Goal: Task Accomplishment & Management: Manage account settings

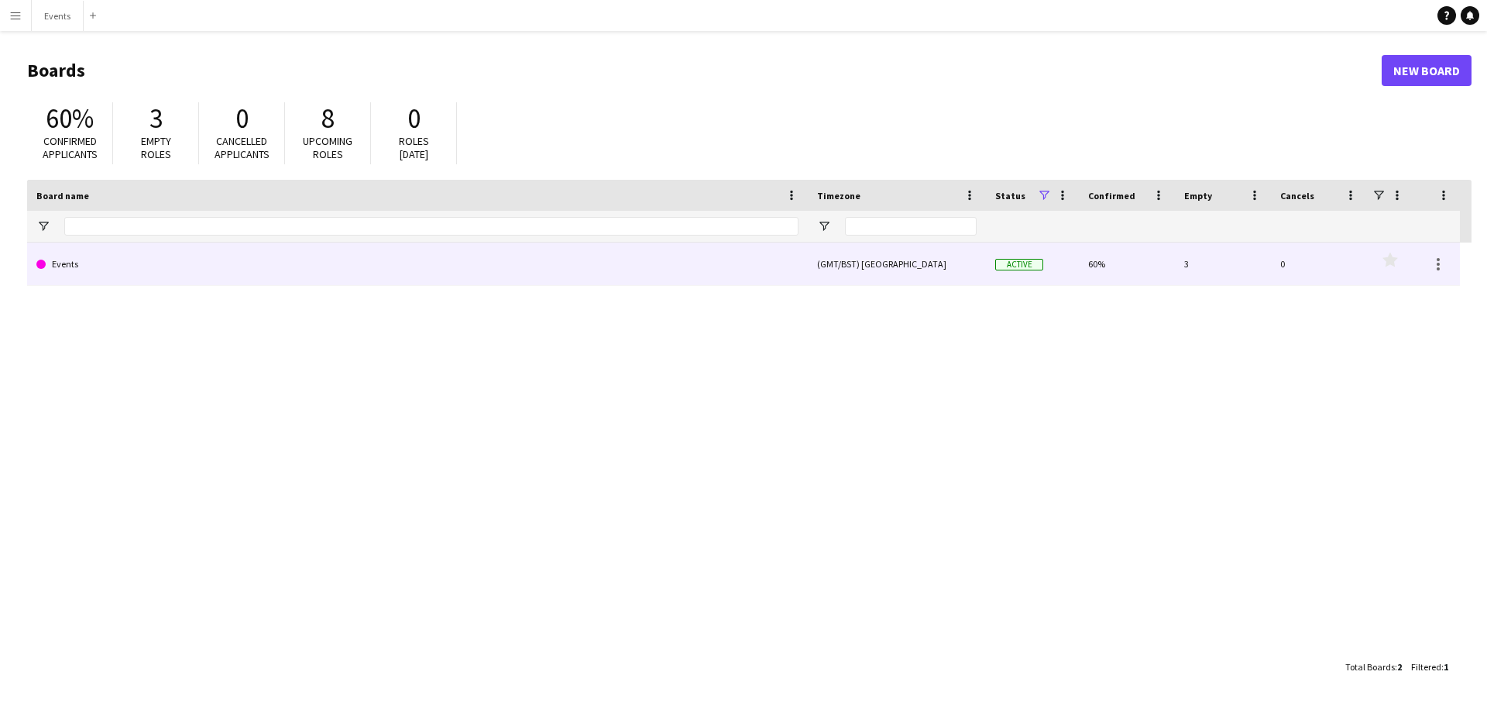
click at [476, 270] on link "Events" at bounding box center [417, 263] width 762 height 43
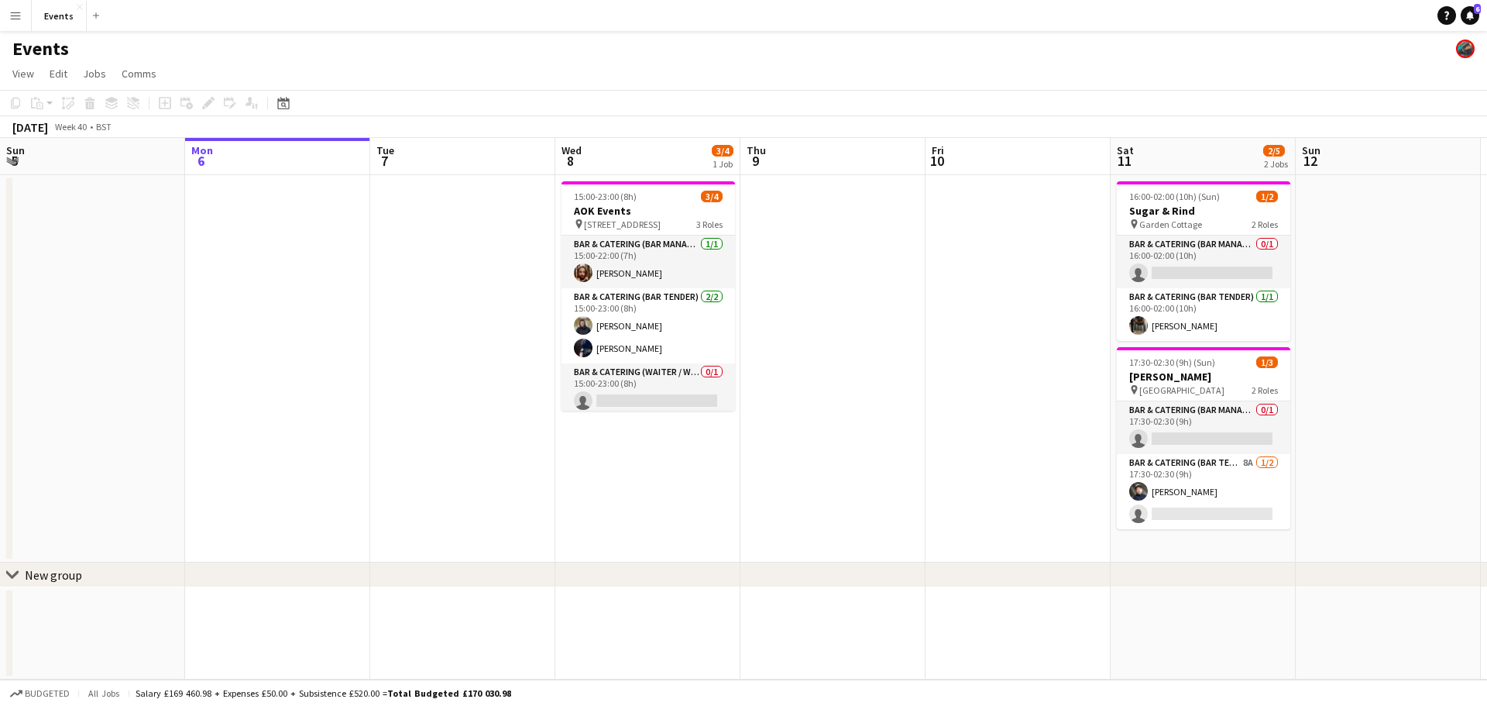
click at [649, 42] on div "Events" at bounding box center [743, 45] width 1487 height 29
click at [674, 73] on app-page-menu "View Day view expanded Day view collapsed Month view Date picker Jump to [DATE]…" at bounding box center [743, 74] width 1487 height 29
click at [741, 51] on div "Events" at bounding box center [743, 45] width 1487 height 29
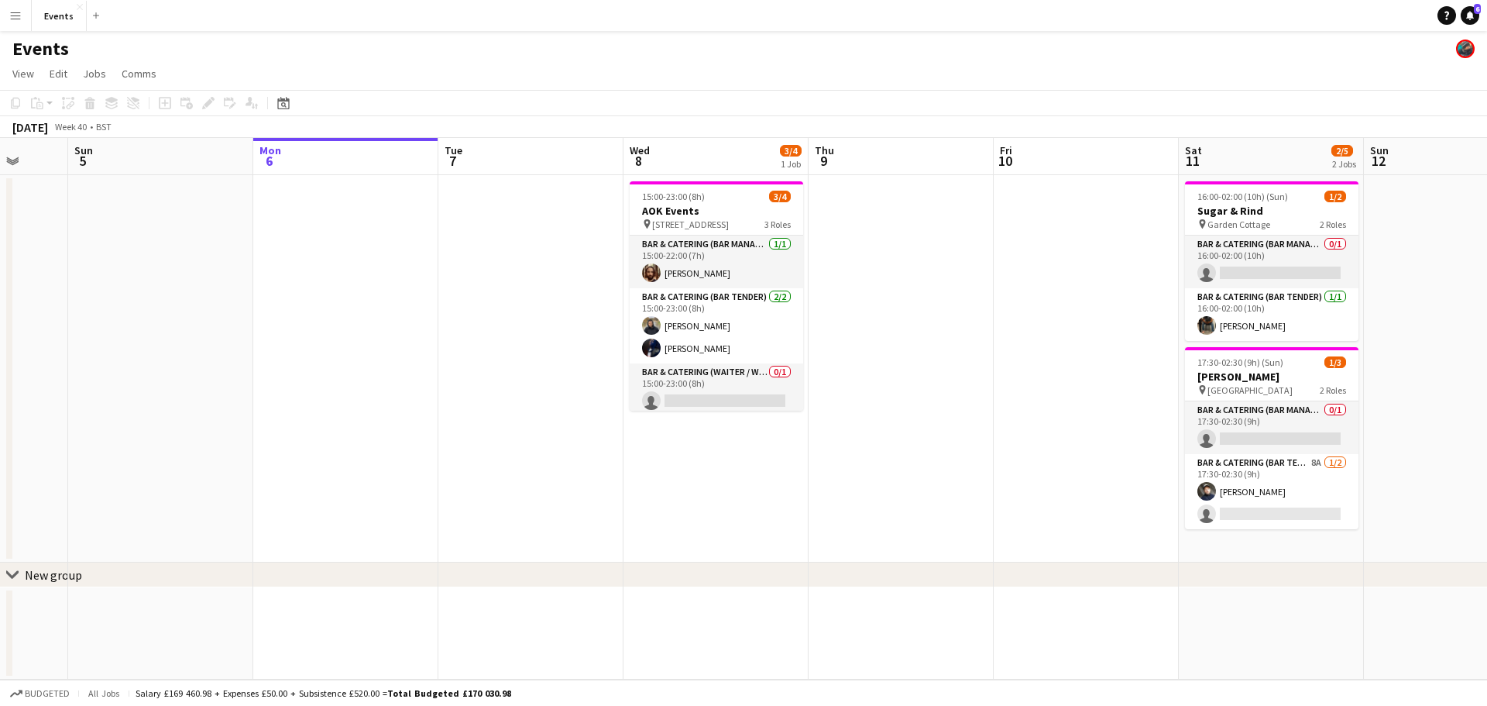
scroll to position [0, 470]
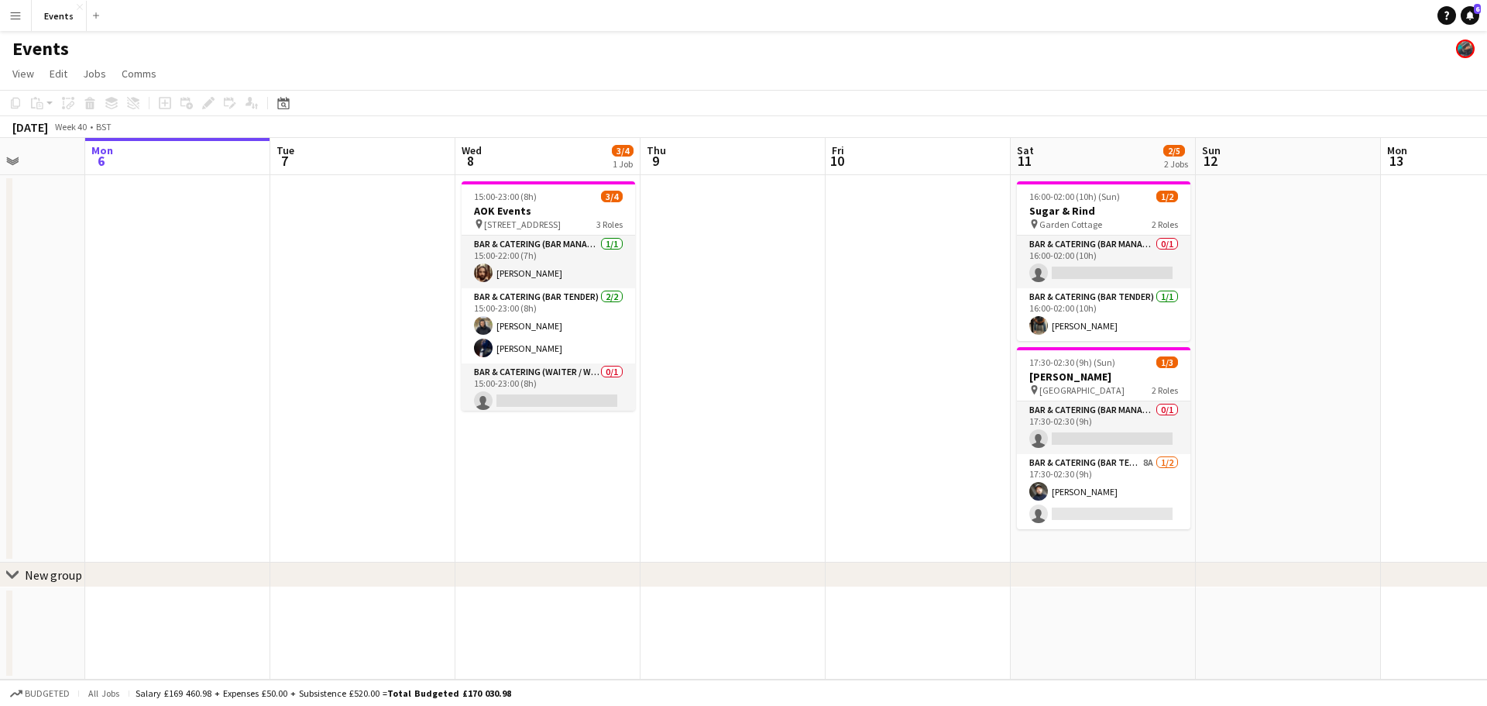
drag, startPoint x: 871, startPoint y: 452, endPoint x: 771, endPoint y: 510, distance: 115.2
click at [771, 510] on app-calendar-viewport "Fri 3 Sat 4 Sun 5 Mon 6 Tue 7 Wed 8 3/4 1 Job Thu 9 Fri 10 Sat 11 2/5 2 Jobs Su…" at bounding box center [743, 408] width 1487 height 541
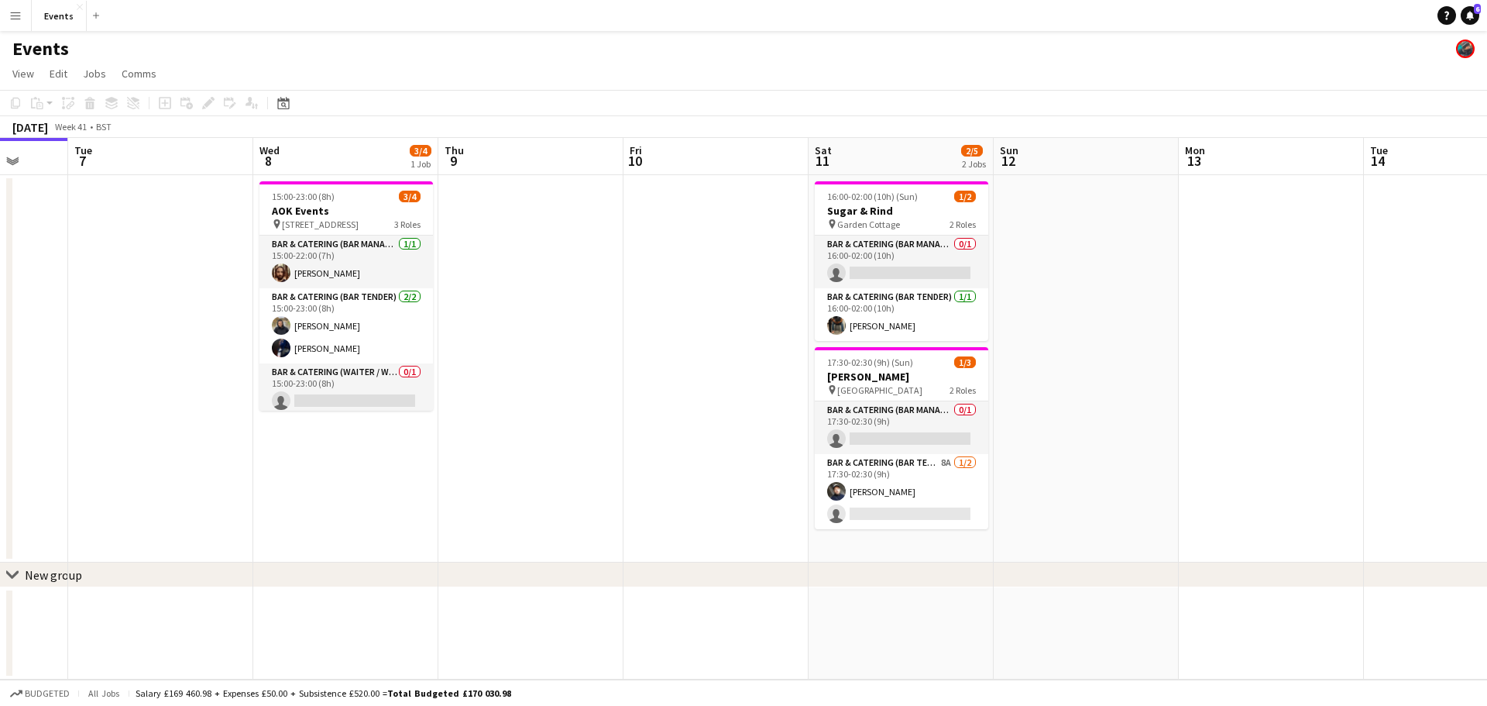
scroll to position [0, 541]
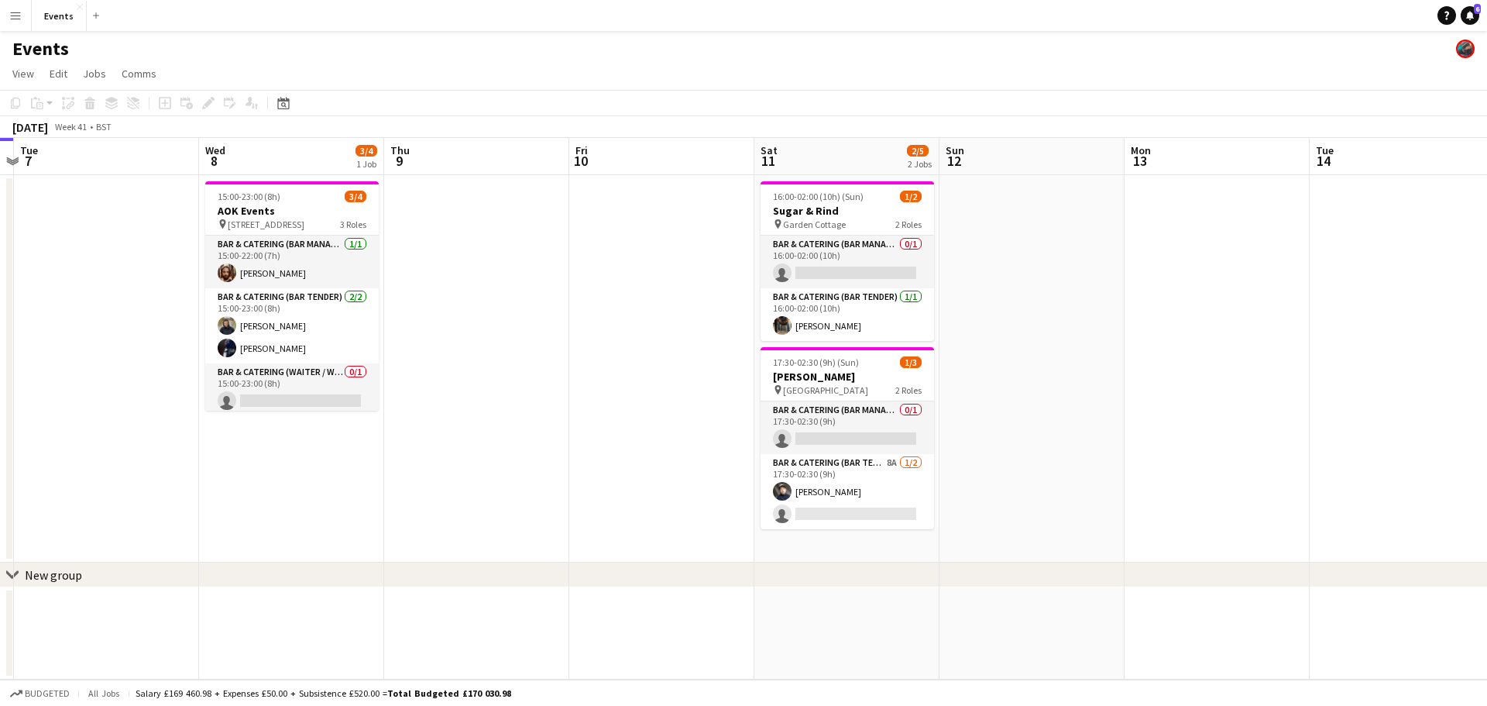
drag, startPoint x: 1264, startPoint y: 482, endPoint x: 1008, endPoint y: 486, distance: 256.5
click at [1008, 486] on app-calendar-viewport "Sat 4 Sun 5 Mon 6 Tue 7 Wed 8 3/4 1 Job Thu 9 Fri 10 Sat 11 2/5 2 Jobs Sun 12 M…" at bounding box center [743, 408] width 1487 height 541
click at [833, 31] on div "Events" at bounding box center [743, 45] width 1487 height 29
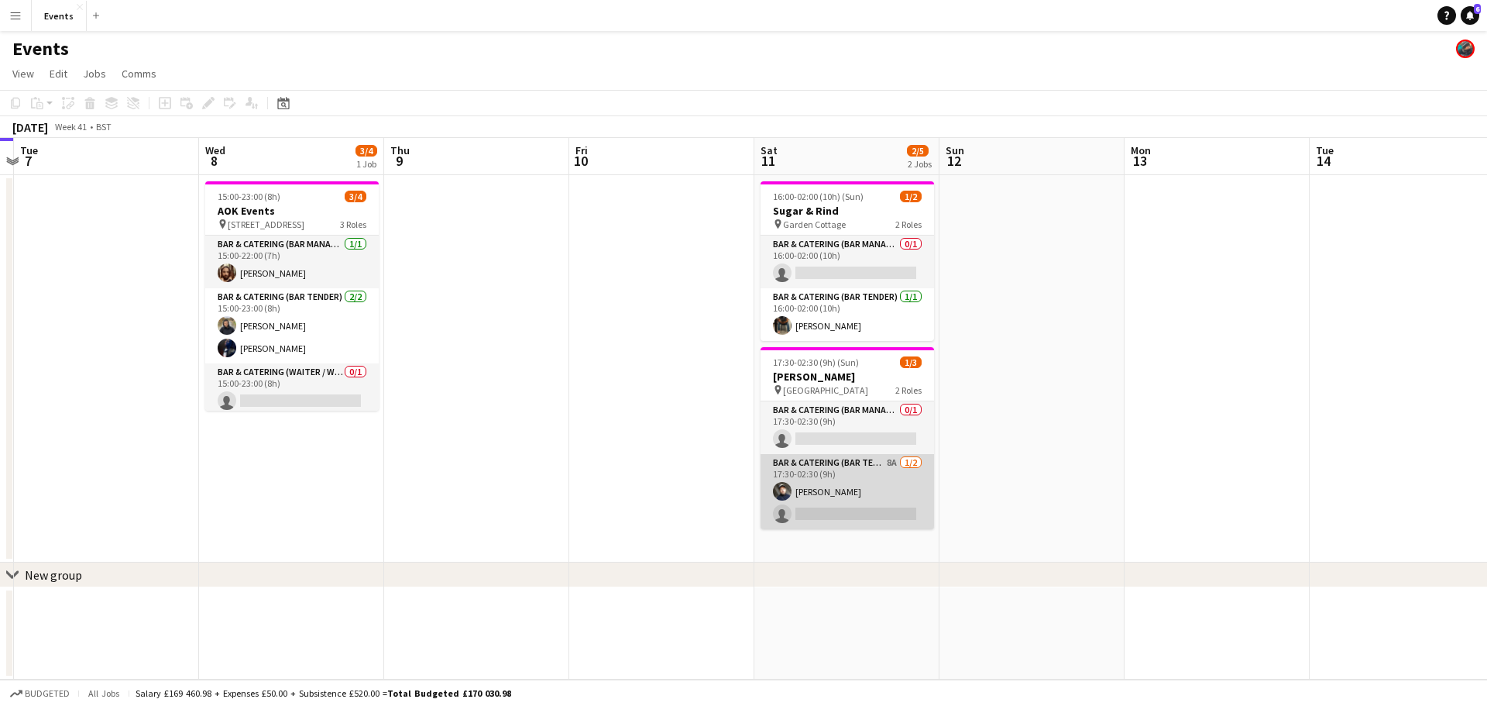
click at [901, 488] on app-card-role "Bar & Catering (Bar Tender) 8A [DATE] 17:30-02:30 (9h) [PERSON_NAME] single-neu…" at bounding box center [848, 491] width 174 height 75
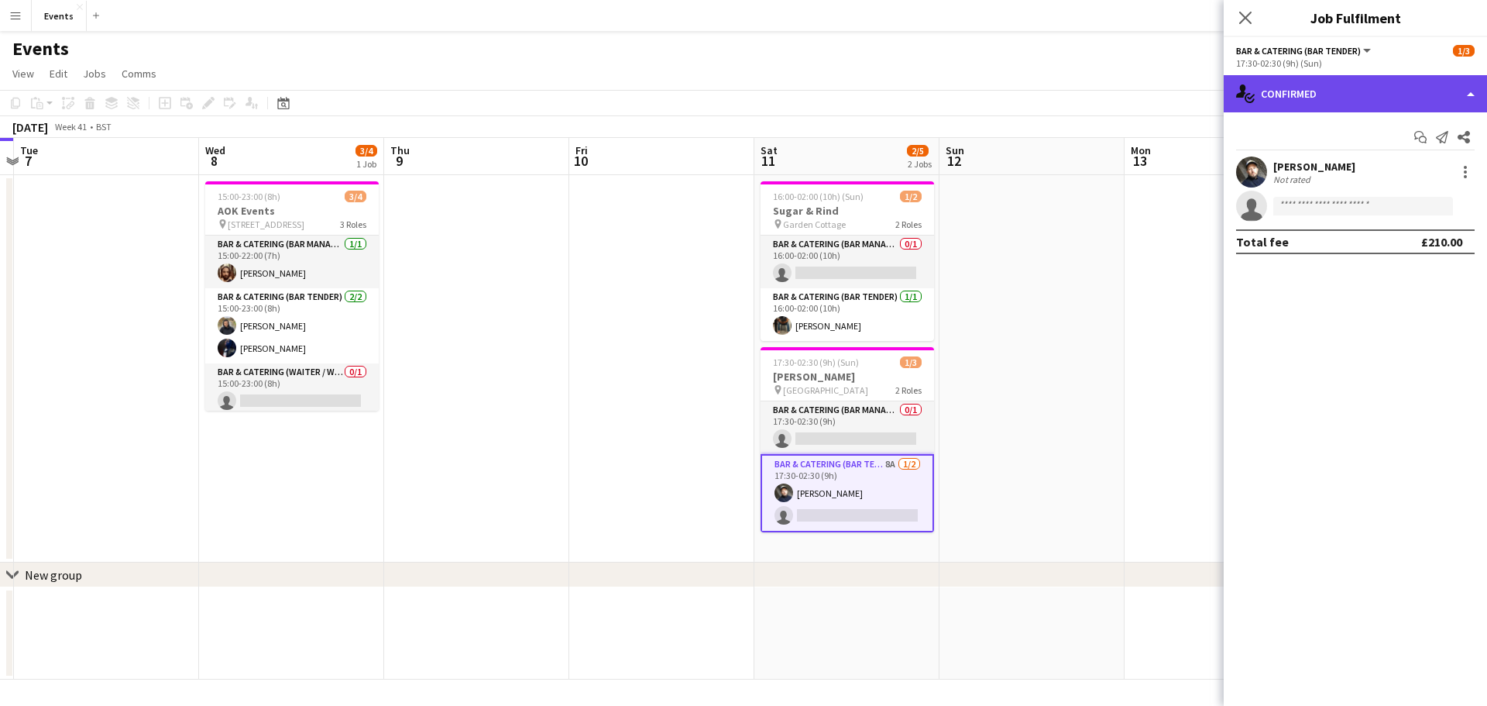
click at [1435, 89] on div "single-neutral-actions-check-2 Confirmed" at bounding box center [1355, 93] width 263 height 37
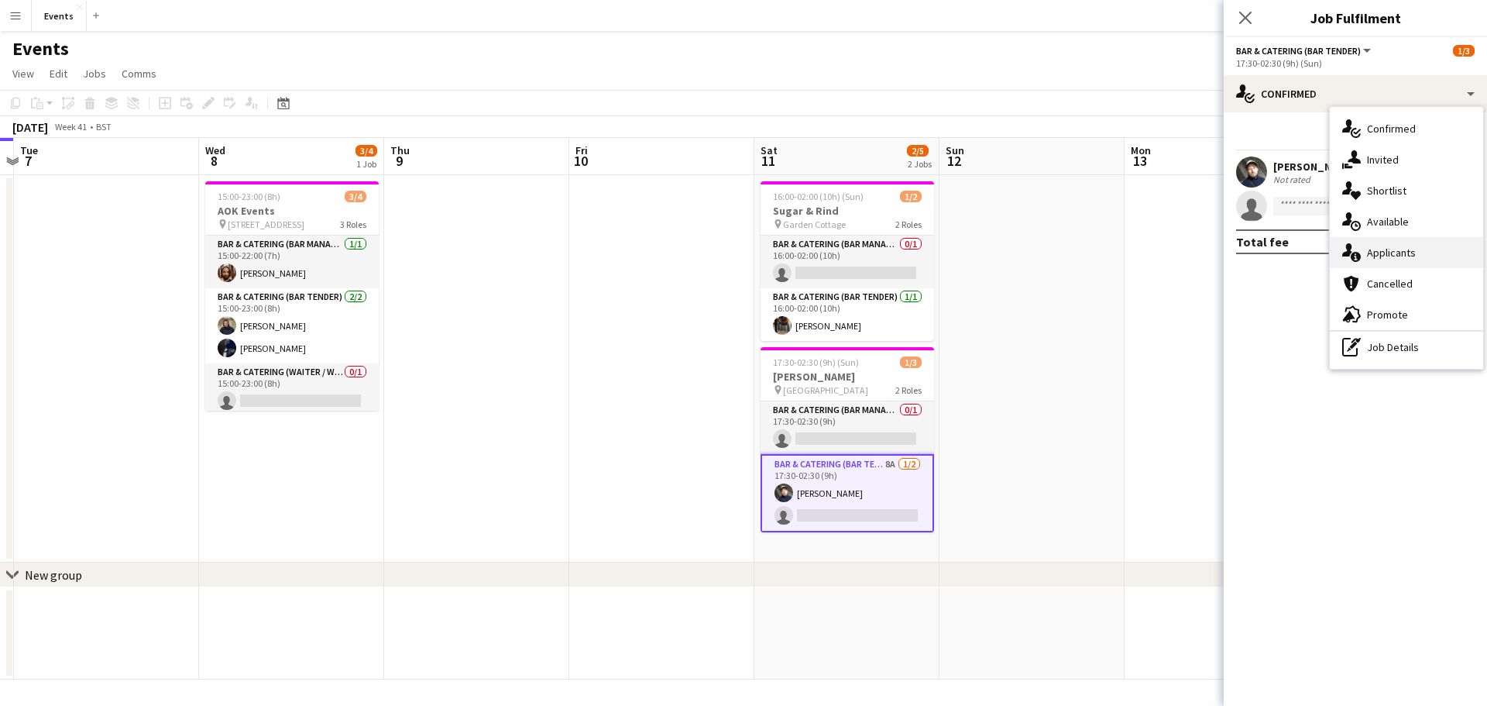
click at [1401, 245] on div "single-neutral-actions-information Applicants" at bounding box center [1406, 252] width 153 height 31
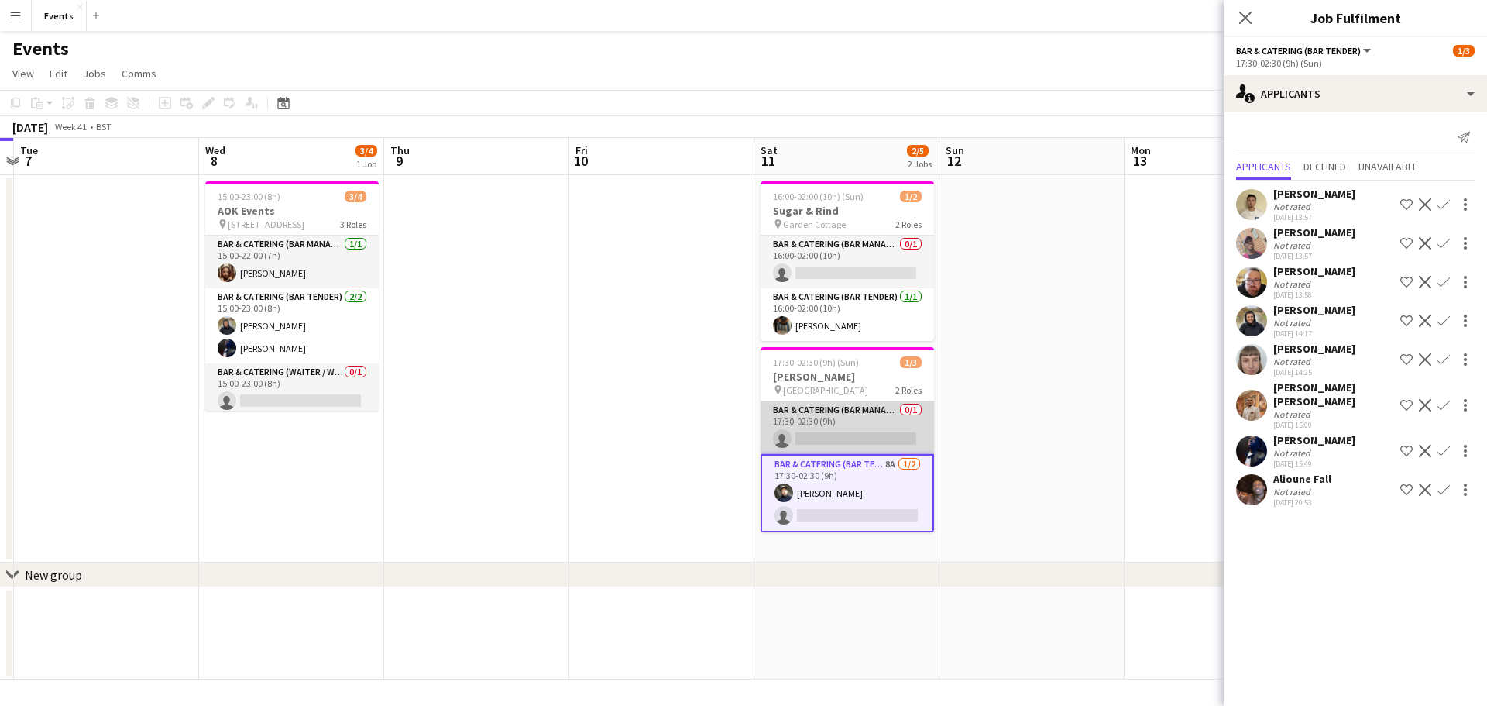
click at [865, 418] on app-card-role "Bar & Catering (Bar Manager) 0/1 17:30-02:30 (9h) single-neutral-actions" at bounding box center [848, 427] width 174 height 53
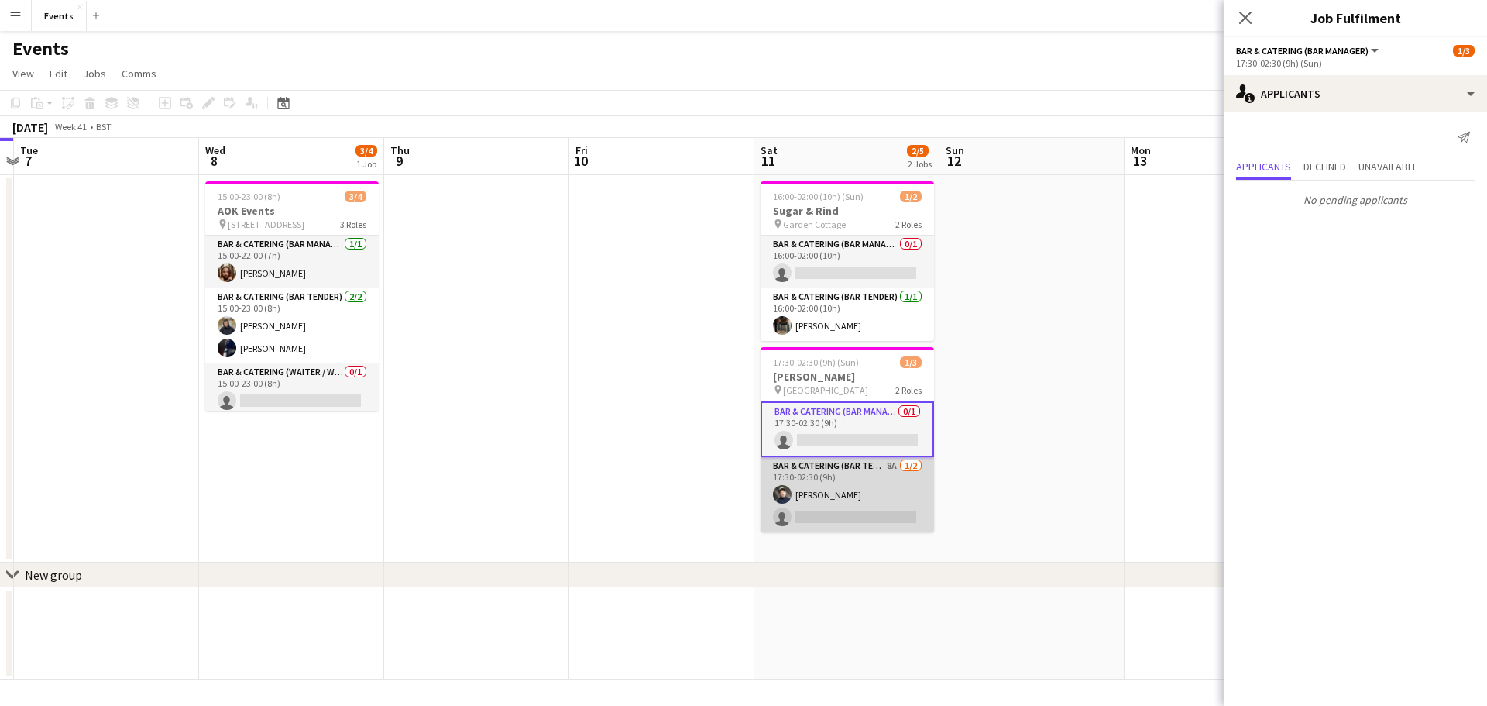
click at [883, 507] on app-card-role "Bar & Catering (Bar Tender) 8A [DATE] 17:30-02:30 (9h) [PERSON_NAME] single-neu…" at bounding box center [848, 494] width 174 height 75
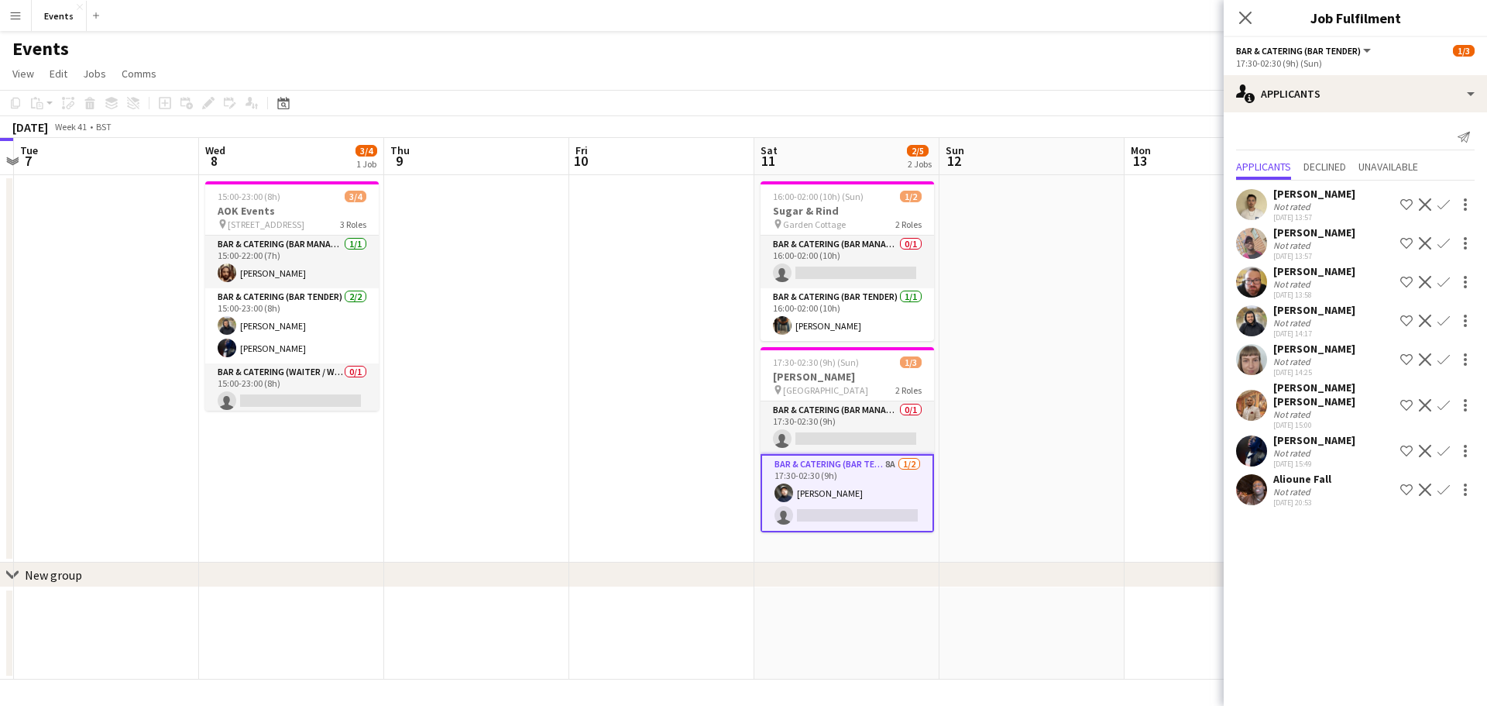
click at [1344, 598] on mat-expansion-panel "users2 Applicants Send notification Applicants Declined Unavailable [PERSON_NAM…" at bounding box center [1355, 408] width 263 height 593
click at [1367, 544] on mat-expansion-panel "users2 Applicants Send notification Applicants Declined Unavailable [PERSON_NAM…" at bounding box center [1355, 408] width 263 height 593
click at [1347, 594] on mat-expansion-panel "users2 Applicants Send notification Applicants Declined Unavailable [PERSON_NAM…" at bounding box center [1355, 408] width 263 height 593
click at [1291, 569] on mat-expansion-panel "users2 Applicants Send notification Applicants Declined Unavailable [PERSON_NAM…" at bounding box center [1355, 408] width 263 height 593
click at [1287, 539] on mat-expansion-panel "users2 Applicants Send notification Applicants Declined Unavailable [PERSON_NAM…" at bounding box center [1355, 408] width 263 height 593
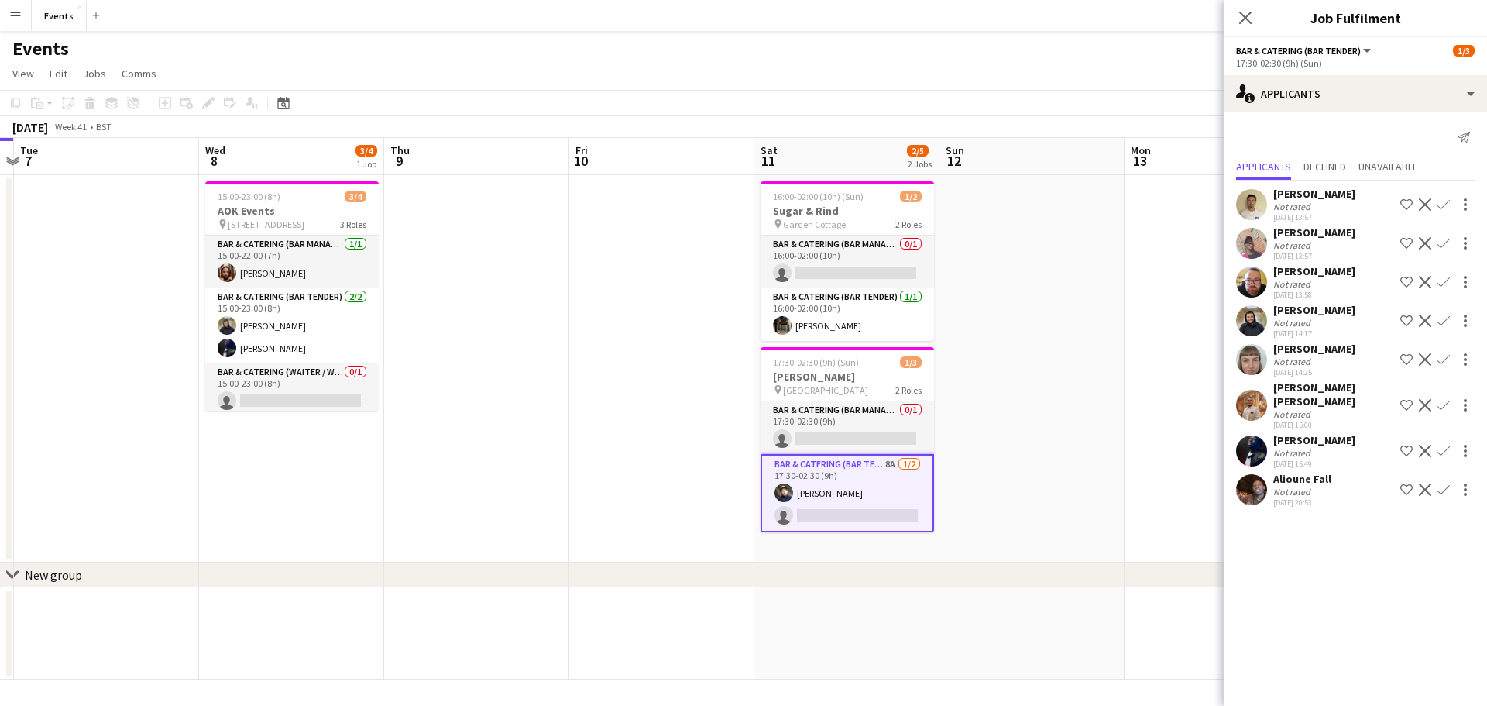
click at [1244, 397] on app-user-avatar at bounding box center [1251, 405] width 31 height 31
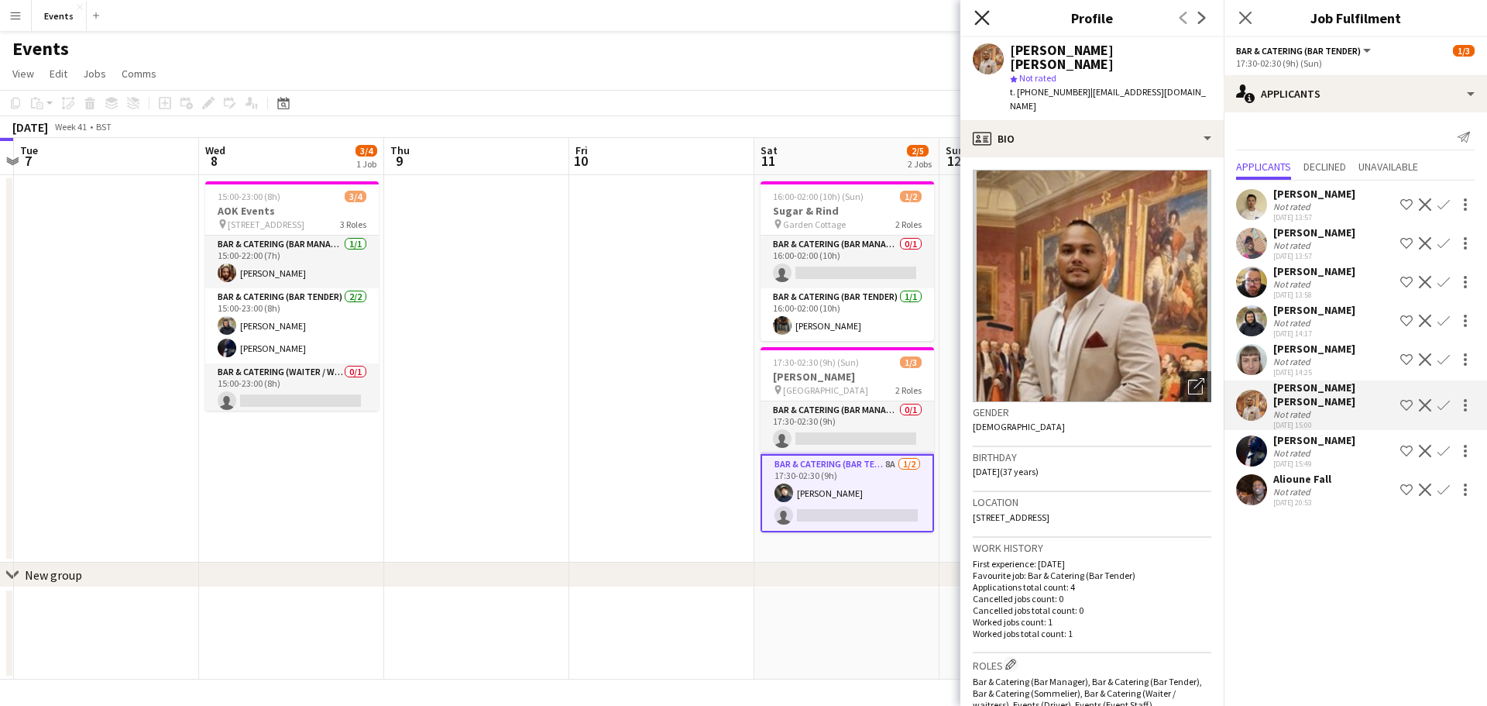
click at [981, 16] on icon at bounding box center [982, 17] width 15 height 15
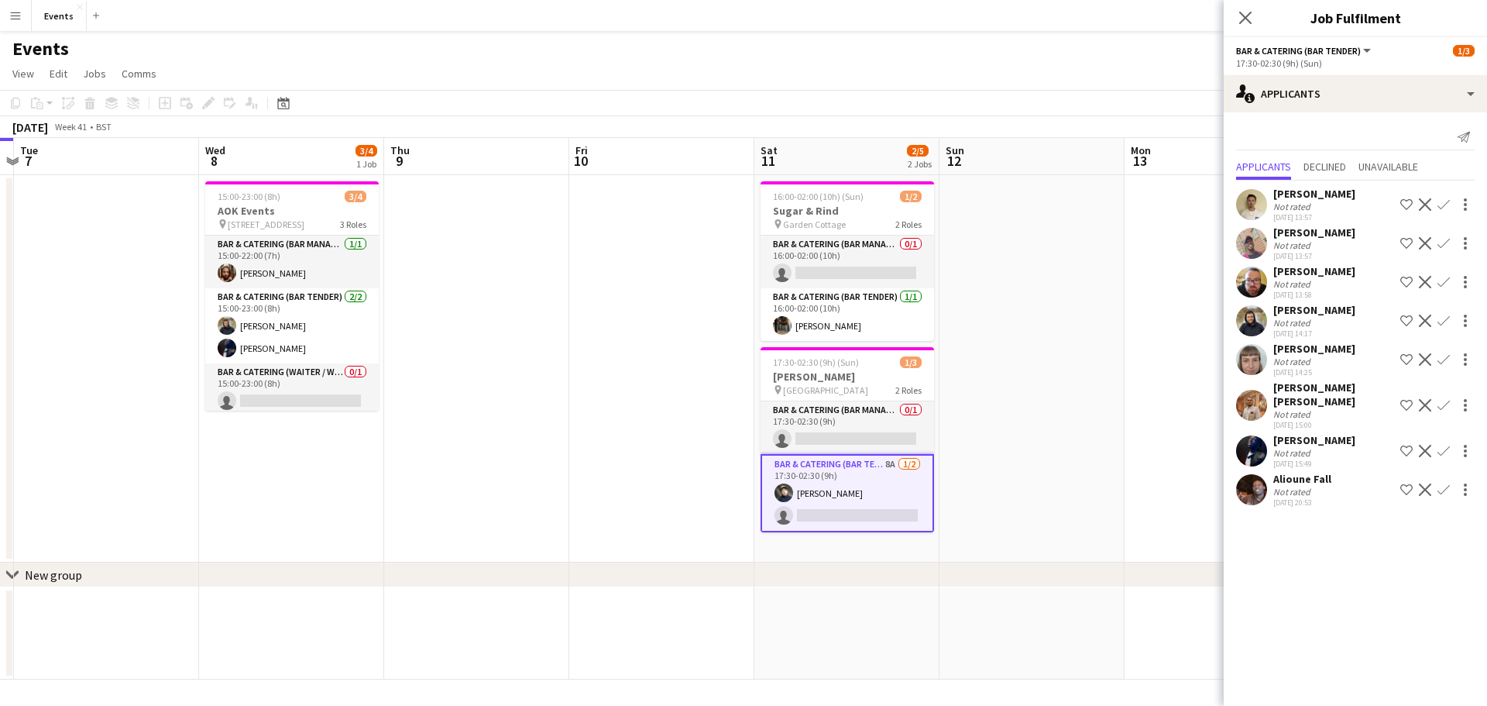
click at [1252, 417] on div "[PERSON_NAME] Not rated [DATE] 13:57 Shortlist crew Decline Confirm [PERSON_NAM…" at bounding box center [1355, 345] width 263 height 330
click at [1251, 404] on app-user-avatar at bounding box center [1251, 405] width 31 height 31
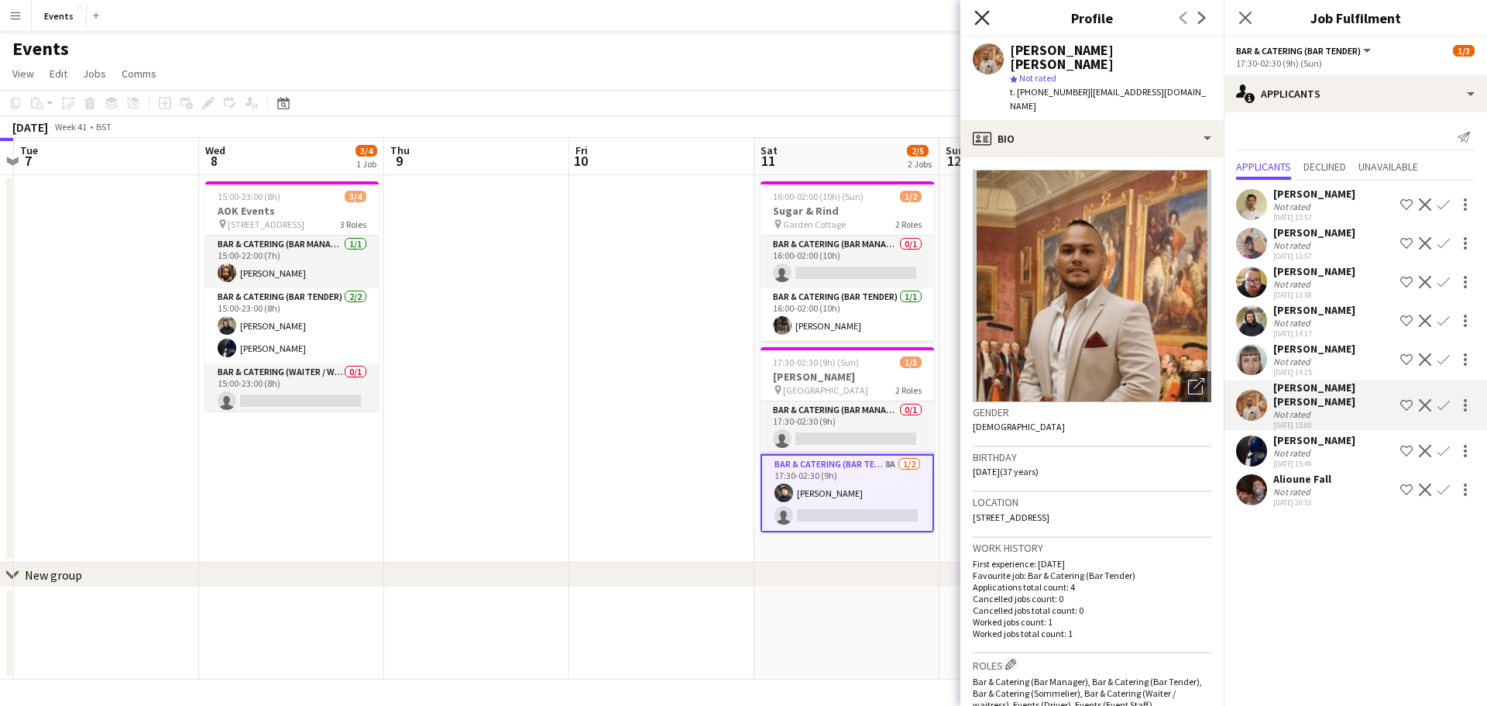
click at [979, 19] on icon "Close pop-in" at bounding box center [982, 17] width 15 height 15
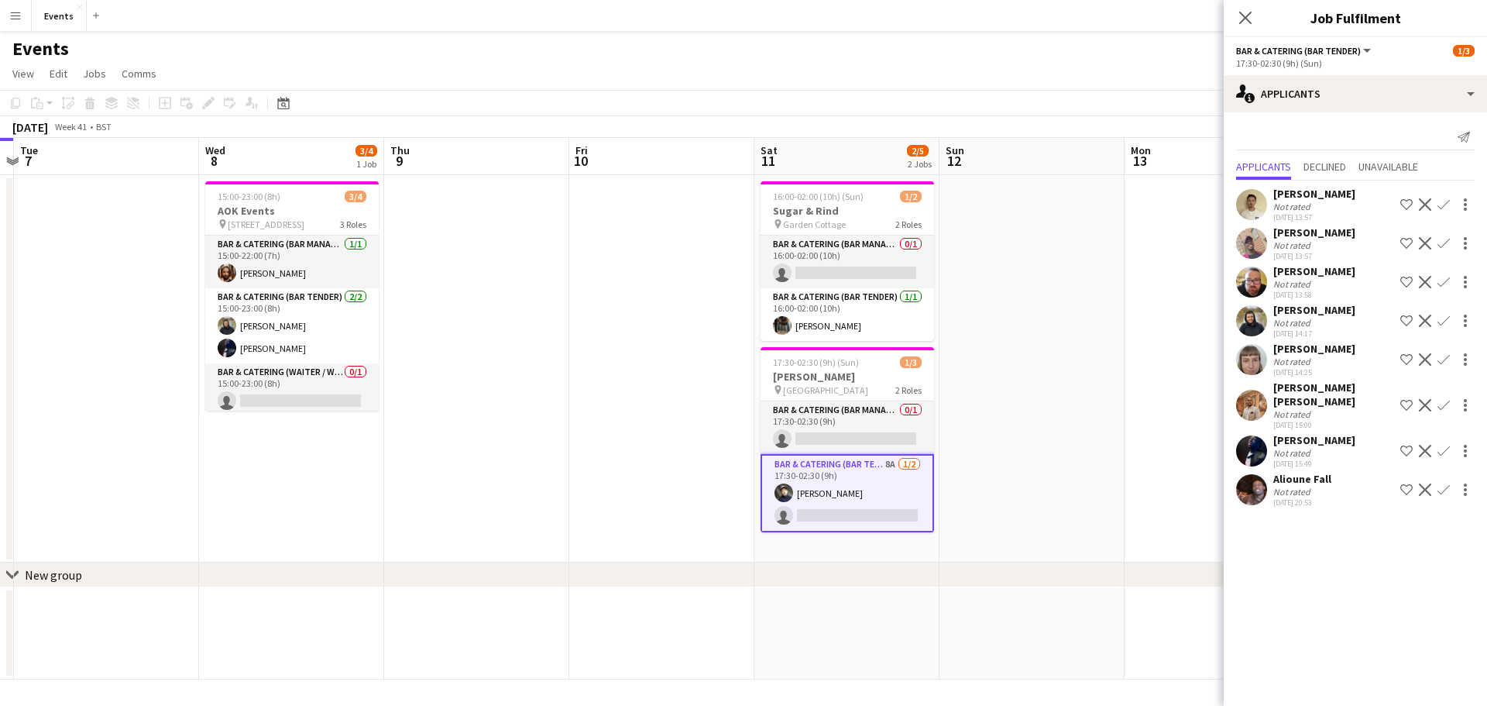
click at [1294, 578] on mat-expansion-panel "users2 Applicants Send notification Applicants Declined Unavailable [PERSON_NAM…" at bounding box center [1355, 408] width 263 height 593
click at [1330, 521] on mat-expansion-panel "users2 Applicants Send notification Applicants Declined Unavailable [PERSON_NAM…" at bounding box center [1355, 408] width 263 height 593
click at [1352, 569] on mat-expansion-panel "users2 Applicants Send notification Applicants Declined Unavailable [PERSON_NAM…" at bounding box center [1355, 408] width 263 height 593
click at [1151, 91] on app-toolbar "Copy Paste Paste Ctrl+V Paste with crew Ctrl+Shift+V Paste linked Job [GEOGRAPH…" at bounding box center [743, 103] width 1487 height 26
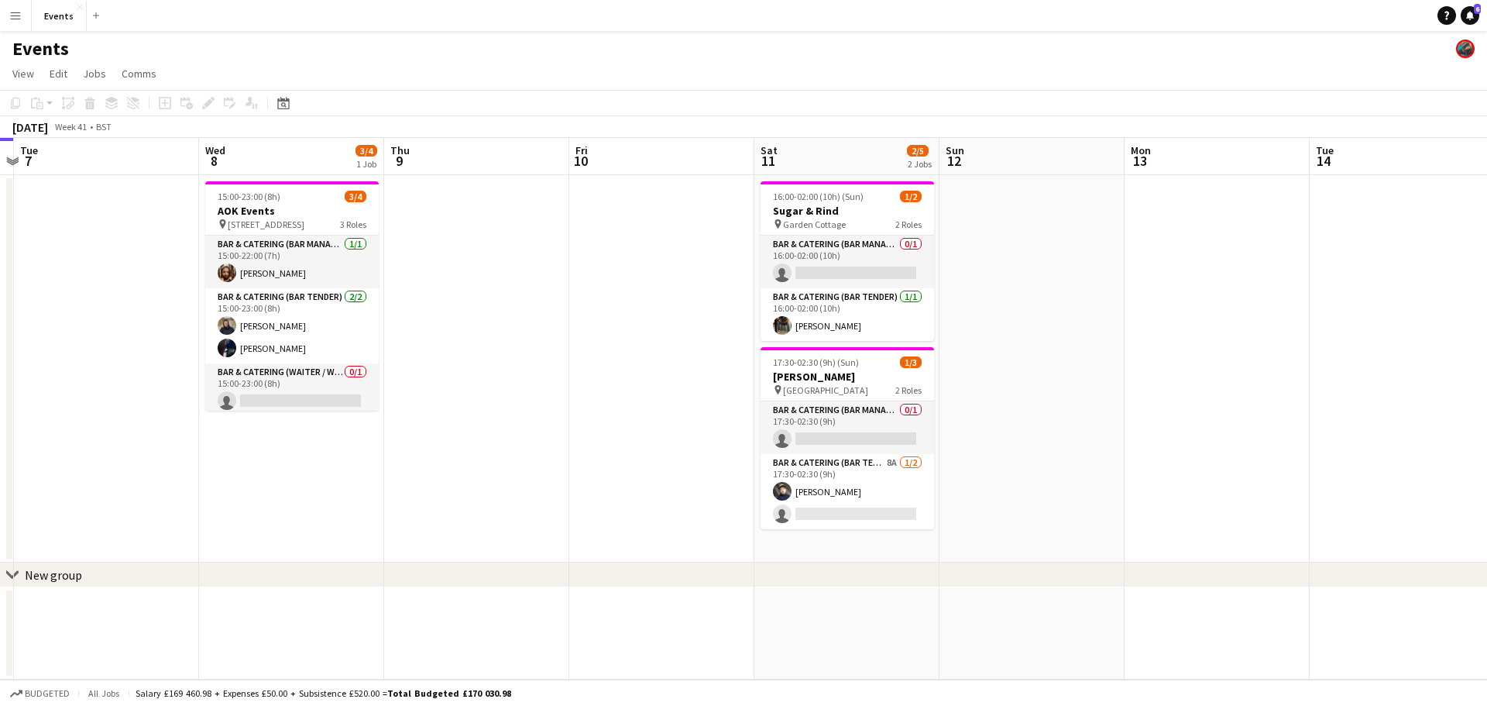
click at [342, 95] on app-toolbar "Copy Paste Paste Ctrl+V Paste with crew Ctrl+Shift+V Paste linked Job [GEOGRAPH…" at bounding box center [743, 103] width 1487 height 26
click at [390, 59] on div "Events" at bounding box center [743, 45] width 1487 height 29
